Goal: Register for event/course

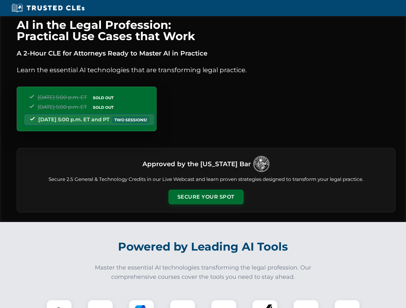
click at [206, 197] on button "Secure Your Spot" at bounding box center [205, 197] width 75 height 15
